Goal: Information Seeking & Learning: Learn about a topic

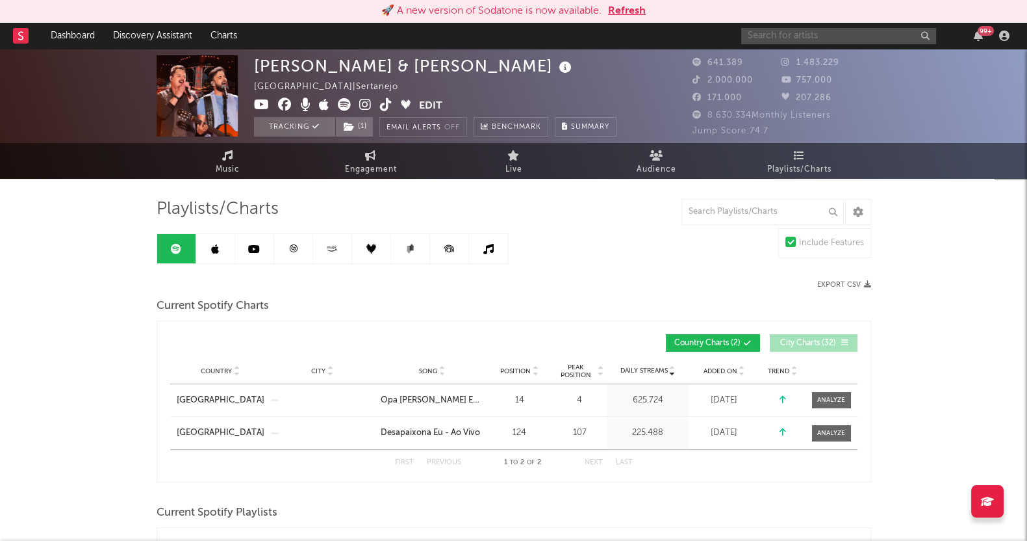
click at [819, 39] on input "text" at bounding box center [838, 36] width 195 height 16
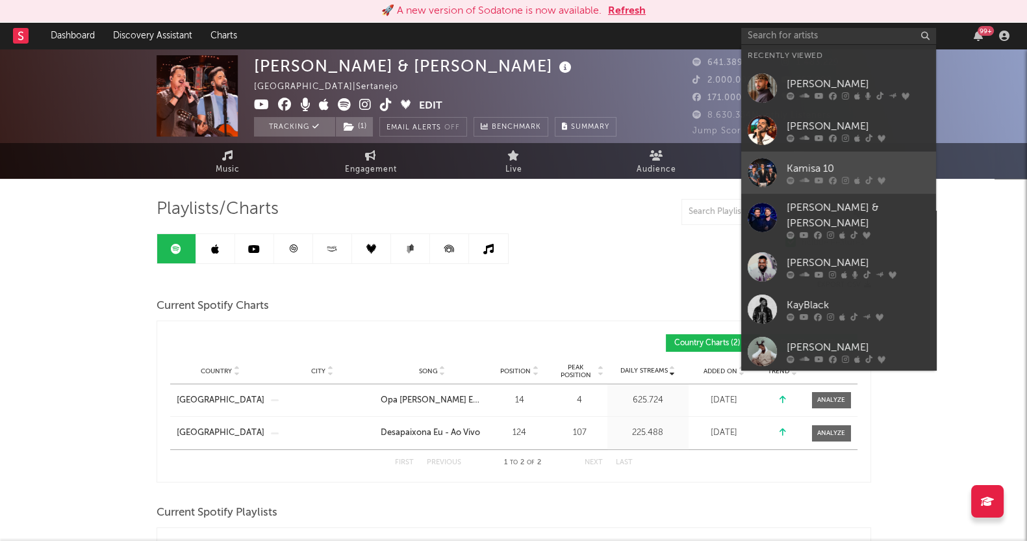
click at [827, 180] on div at bounding box center [858, 180] width 143 height 8
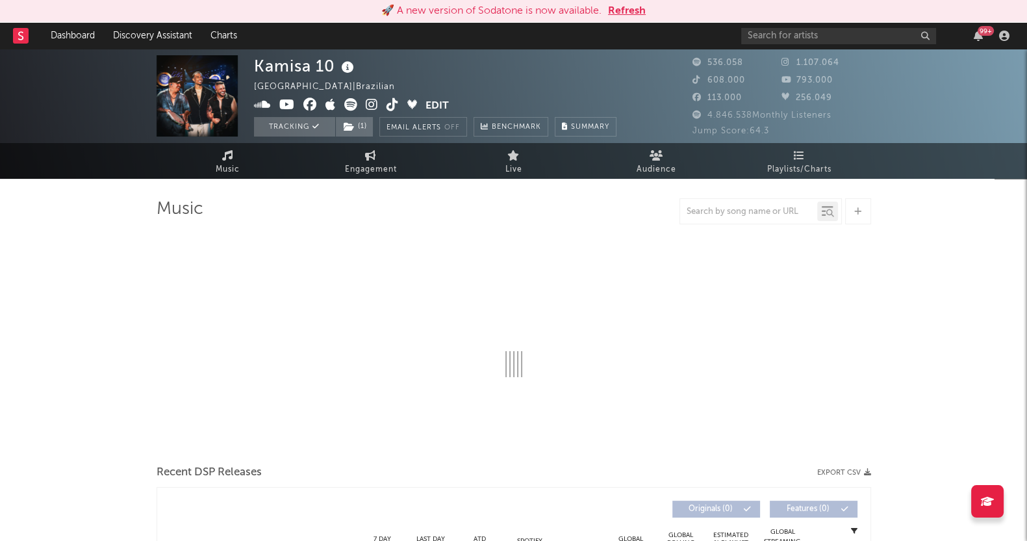
select select "6m"
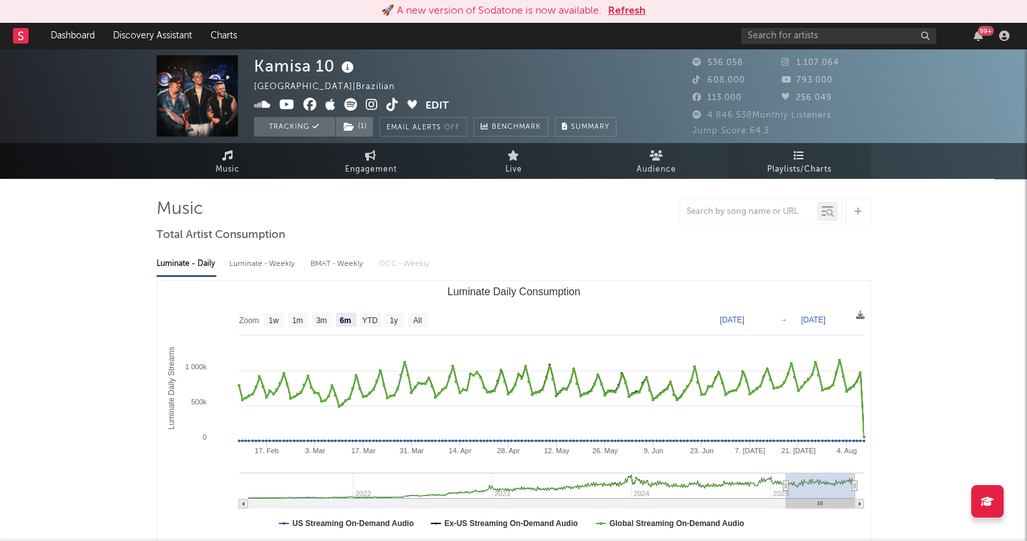
select select "6m"
click at [795, 157] on icon at bounding box center [799, 155] width 11 height 10
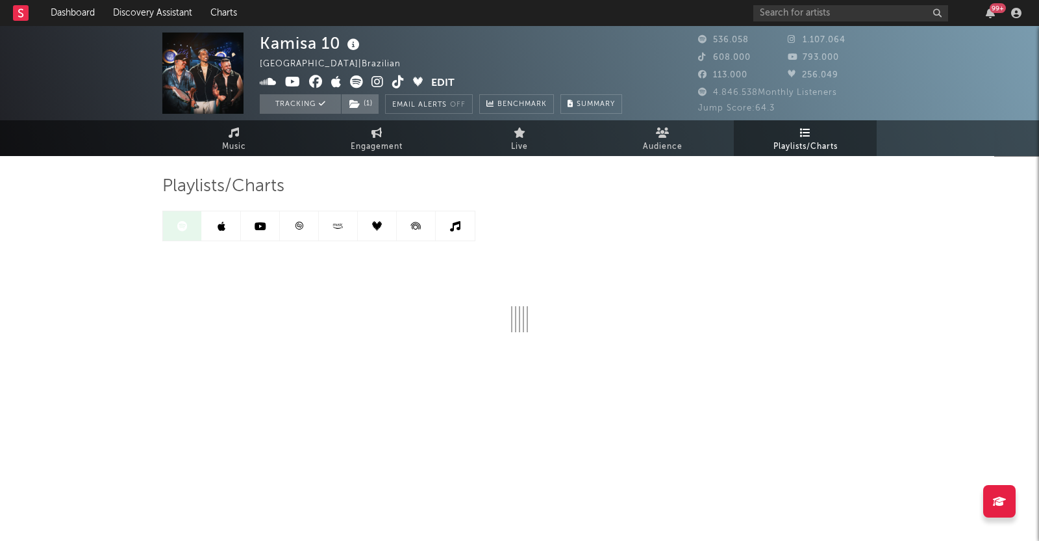
click at [237, 236] on link at bounding box center [221, 225] width 39 height 29
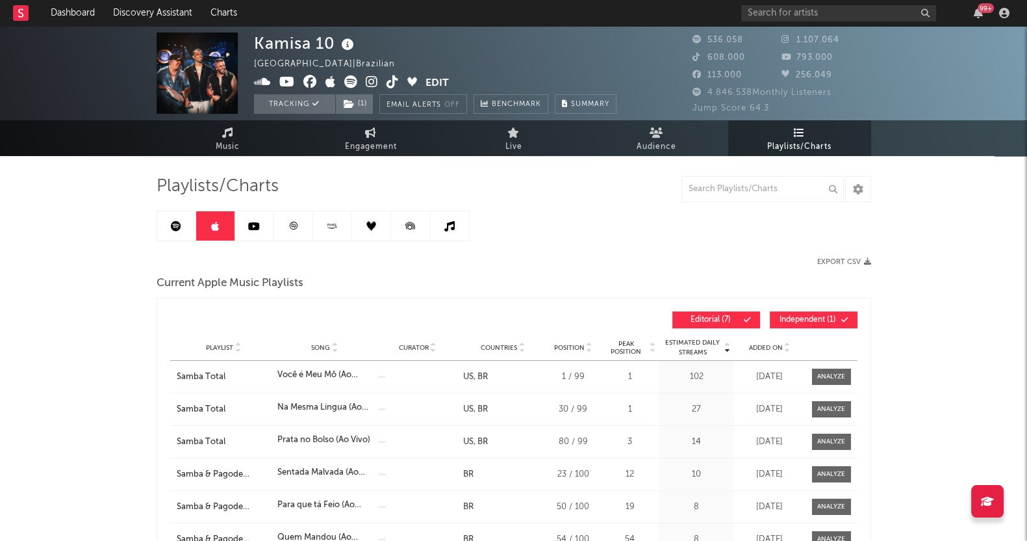
click at [170, 223] on link at bounding box center [176, 225] width 39 height 29
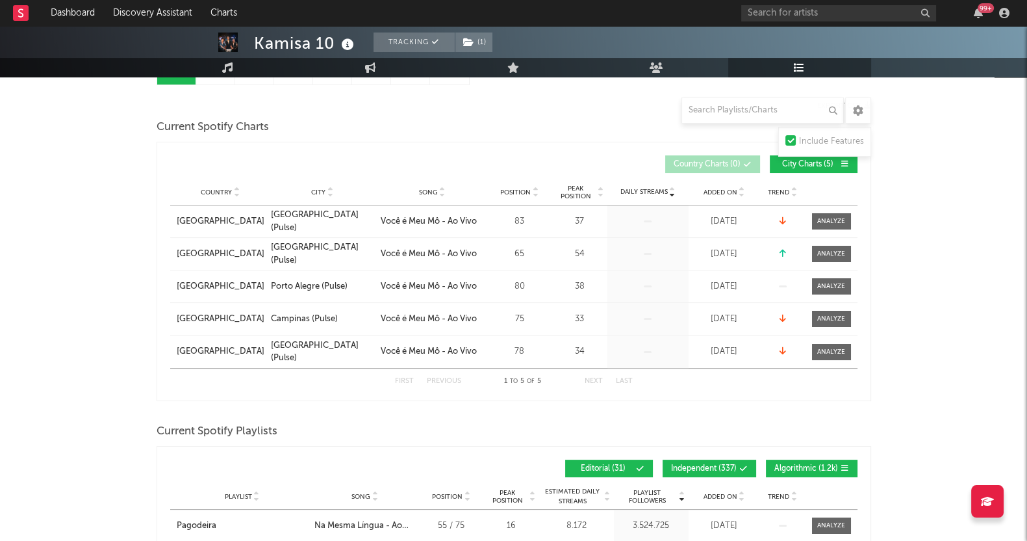
scroll to position [81, 0]
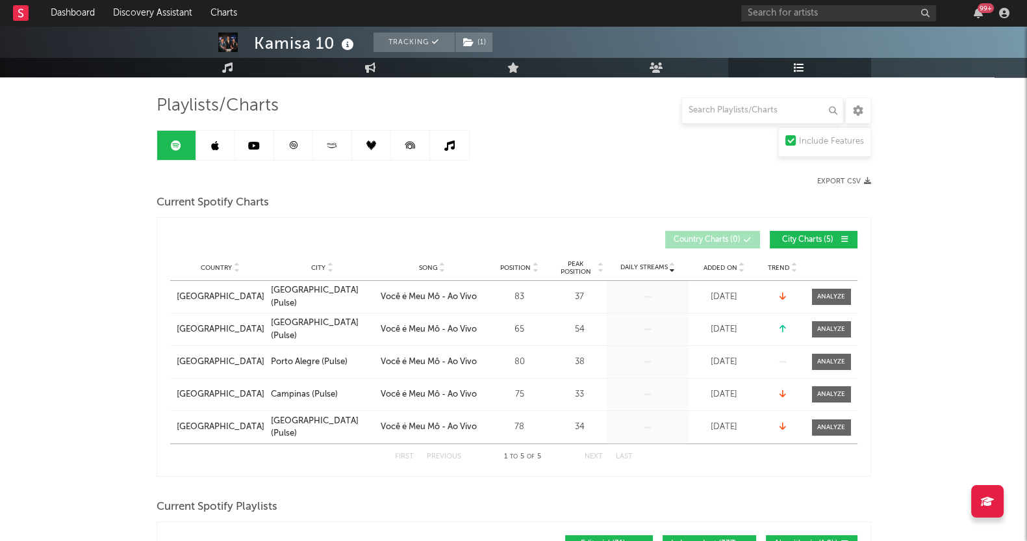
click at [828, 242] on span "City Charts ( 5 )" at bounding box center [808, 240] width 60 height 8
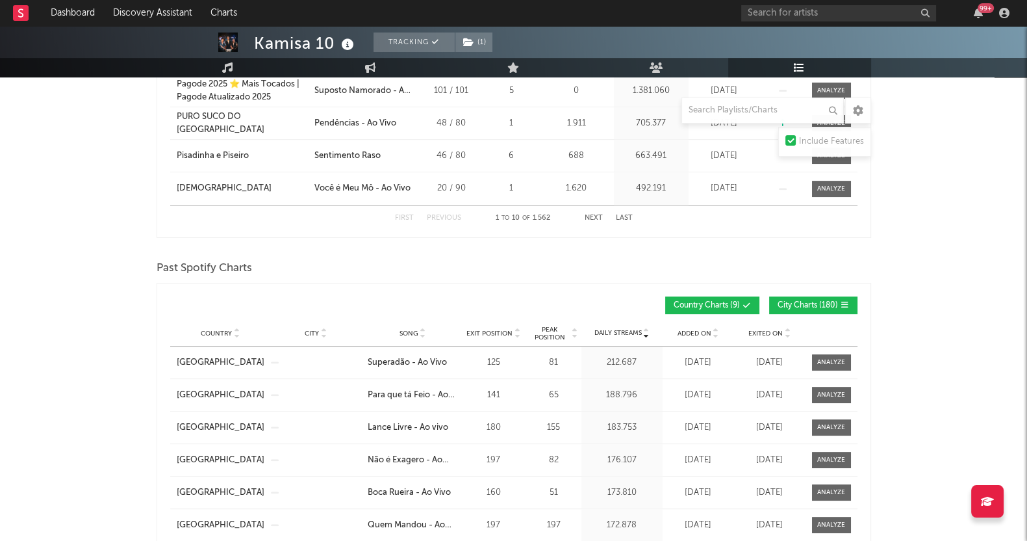
scroll to position [731, 0]
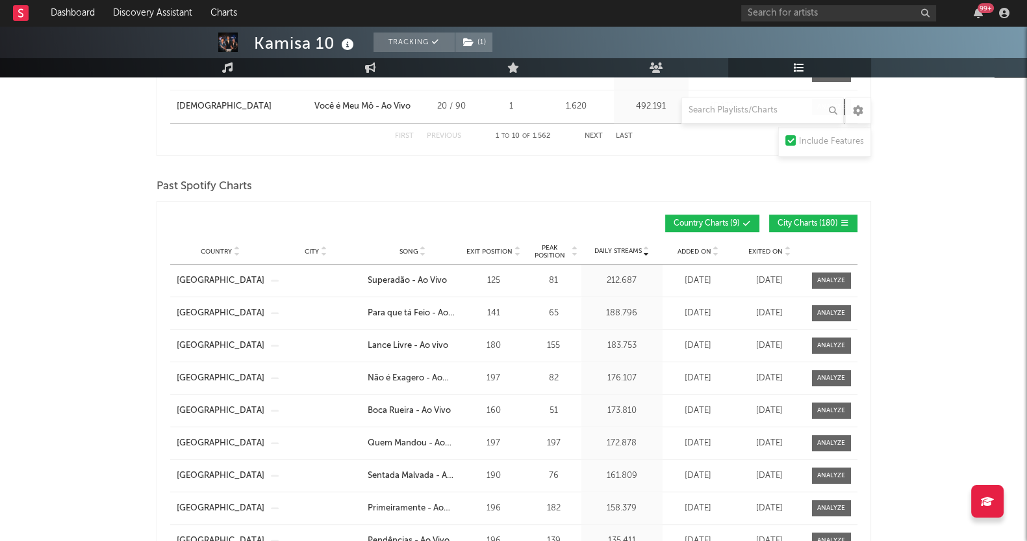
click at [811, 220] on span "City Charts ( 180 )" at bounding box center [808, 224] width 60 height 8
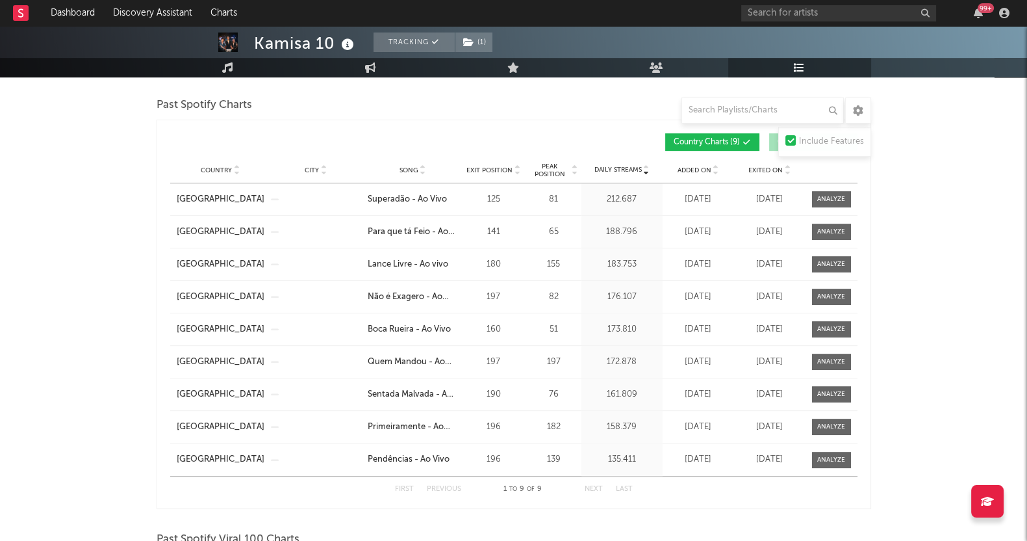
click at [541, 172] on span "Peak Position" at bounding box center [549, 170] width 41 height 16
